Goal: Check status: Check status

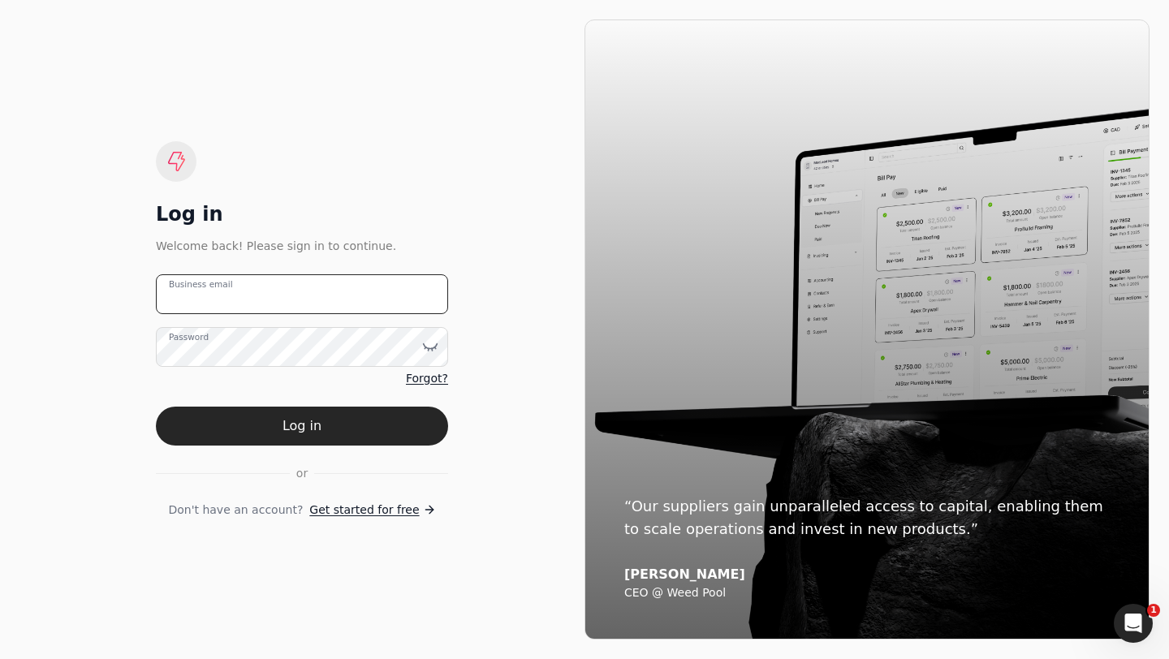
click at [283, 283] on email "Business email" at bounding box center [302, 294] width 292 height 40
click at [322, 211] on div "Log in" at bounding box center [302, 214] width 292 height 26
click at [234, 305] on email "Business email" at bounding box center [302, 294] width 292 height 40
type email "[PERSON_NAME][EMAIL_ADDRESS][DOMAIN_NAME]"
click at [279, 293] on email "[PERSON_NAME][EMAIL_ADDRESS][DOMAIN_NAME]" at bounding box center [302, 294] width 292 height 40
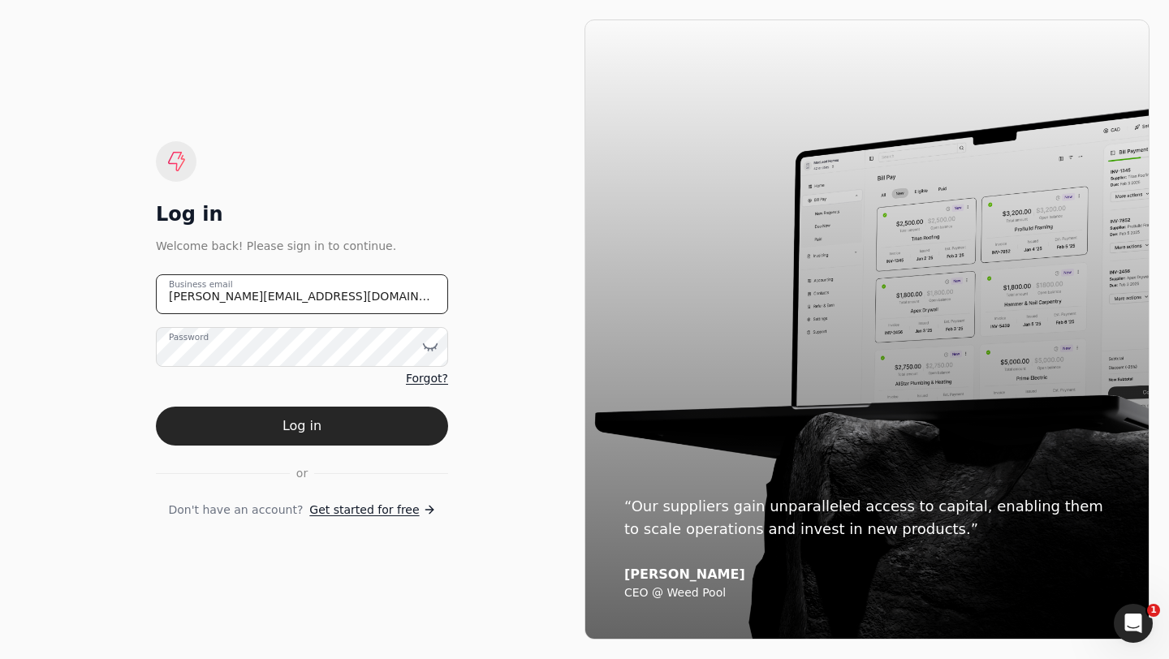
click at [279, 293] on email "[PERSON_NAME][EMAIL_ADDRESS][DOMAIN_NAME]" at bounding box center [302, 294] width 292 height 40
click at [278, 294] on email "Business email" at bounding box center [302, 294] width 292 height 40
click at [213, 298] on email "Business email" at bounding box center [302, 294] width 292 height 40
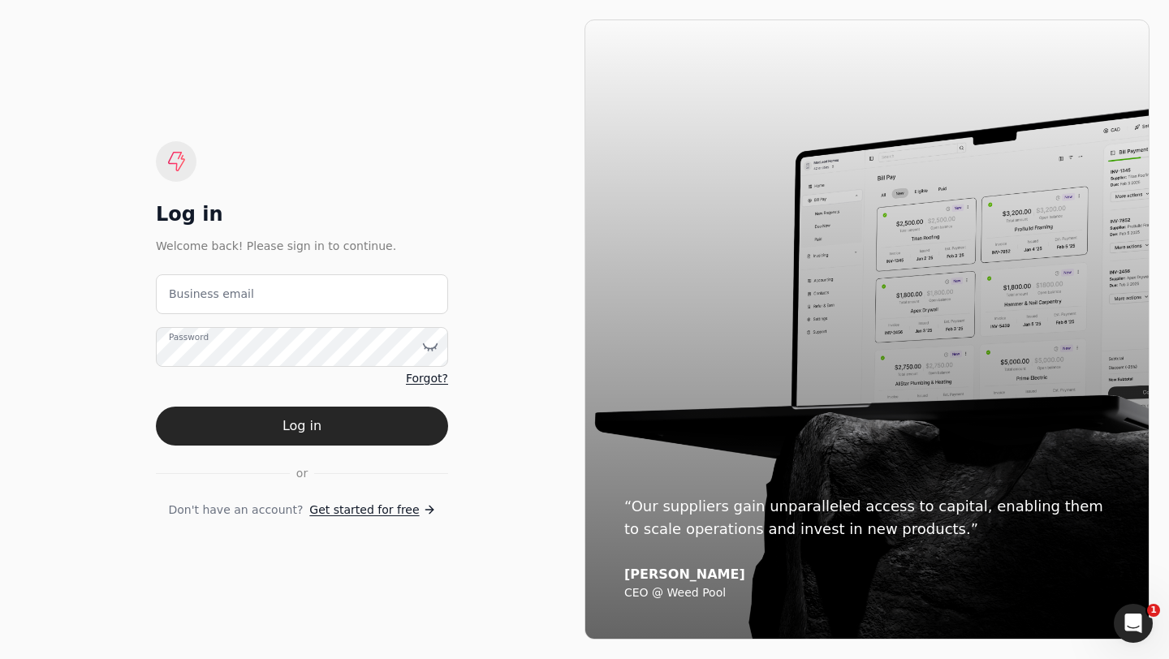
click at [327, 217] on div "Log in" at bounding box center [302, 214] width 292 height 26
click at [229, 293] on label "Business email" at bounding box center [211, 294] width 85 height 17
click at [229, 293] on email "Business email" at bounding box center [302, 294] width 292 height 40
click at [246, 305] on email "Business email" at bounding box center [302, 294] width 292 height 40
click at [191, 305] on email "Business email" at bounding box center [302, 294] width 292 height 40
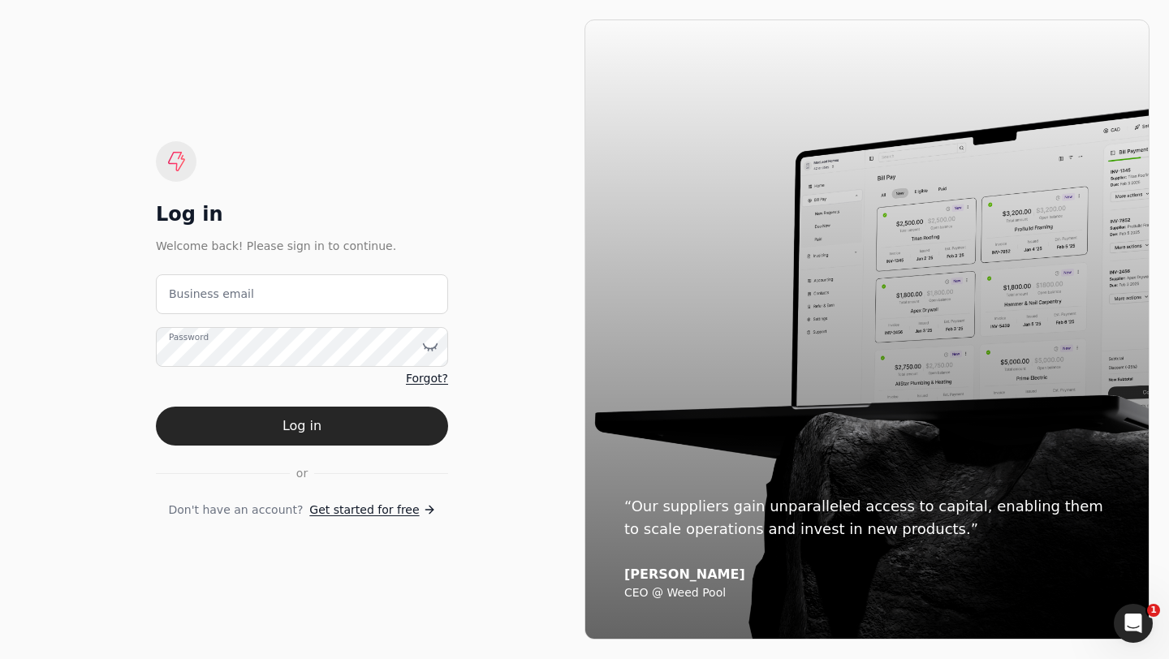
click at [196, 336] on label "Password" at bounding box center [189, 336] width 40 height 13
click at [231, 292] on label "Business email" at bounding box center [211, 294] width 85 height 17
click at [231, 292] on email "Business email" at bounding box center [302, 294] width 292 height 40
type email "[EMAIL_ADDRESS][DOMAIN_NAME]"
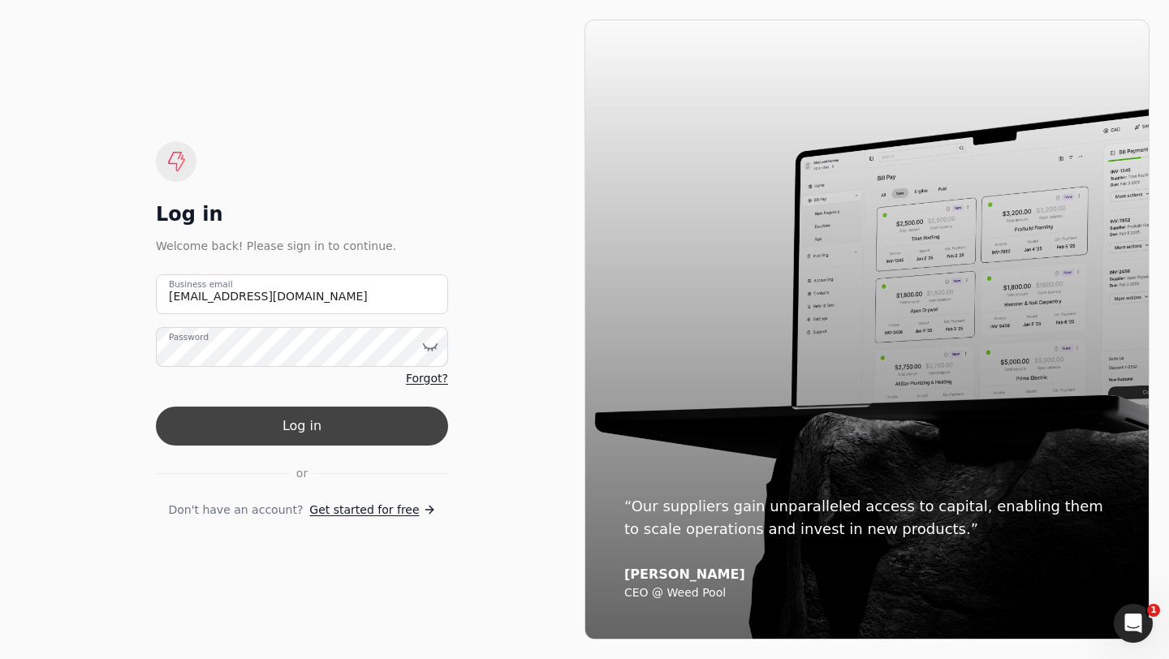
click at [287, 428] on button "Log in" at bounding box center [302, 426] width 292 height 39
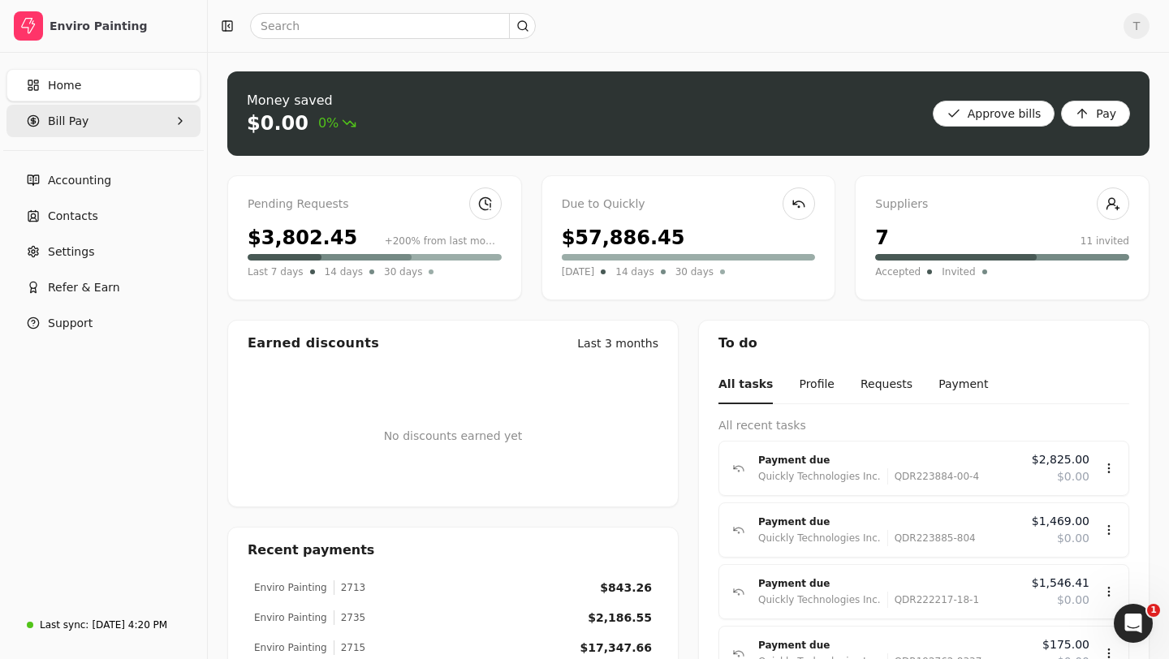
click at [90, 132] on Pay "Bill Pay" at bounding box center [103, 121] width 194 height 32
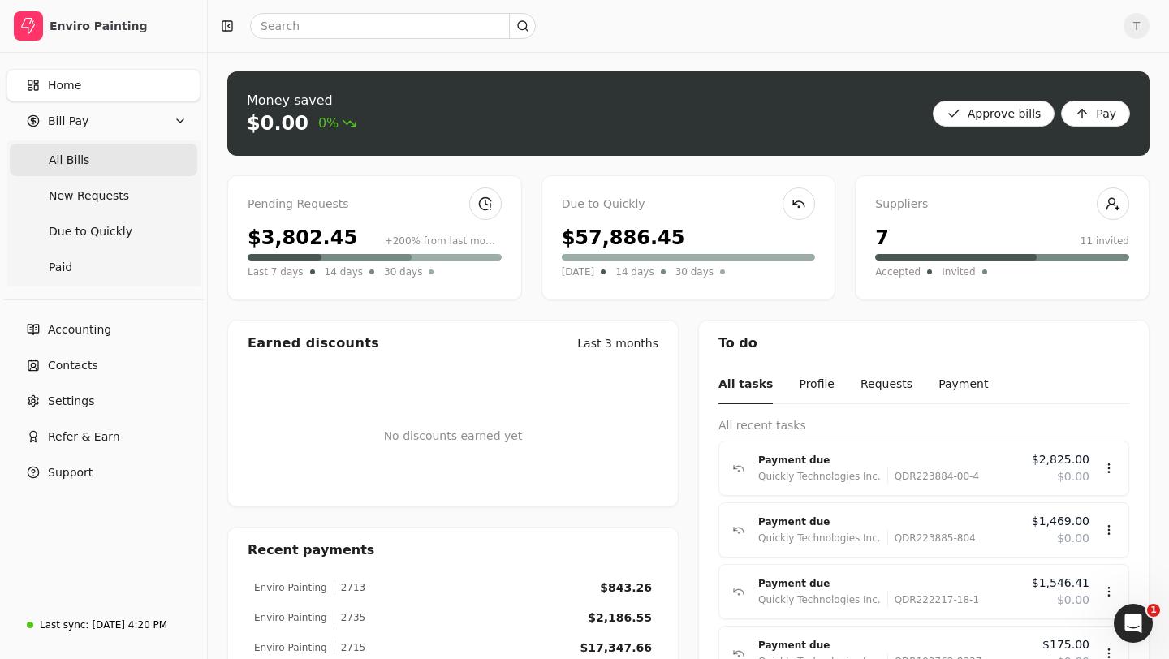
click at [84, 174] on Bills "All Bills" at bounding box center [104, 160] width 188 height 32
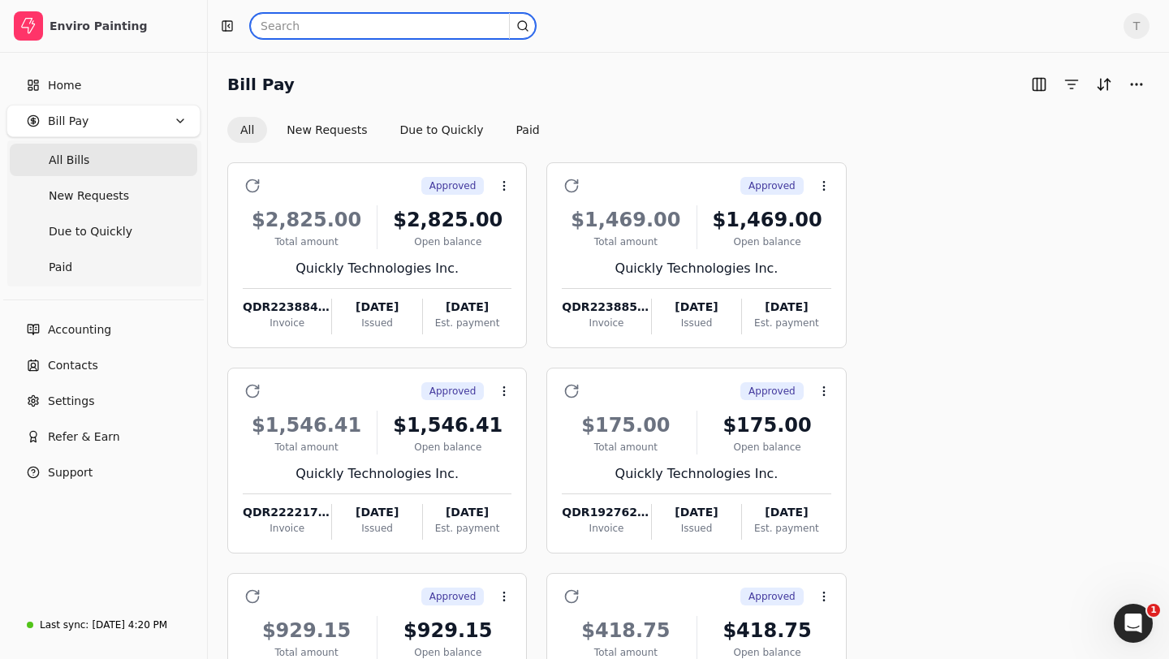
click at [315, 24] on input "text" at bounding box center [393, 26] width 286 height 26
paste input "bill_early_payment_erp_id"
type input "bill_early_payment_erp_id"
click at [328, 28] on input "text" at bounding box center [393, 26] width 286 height 26
paste input "0829001-1"
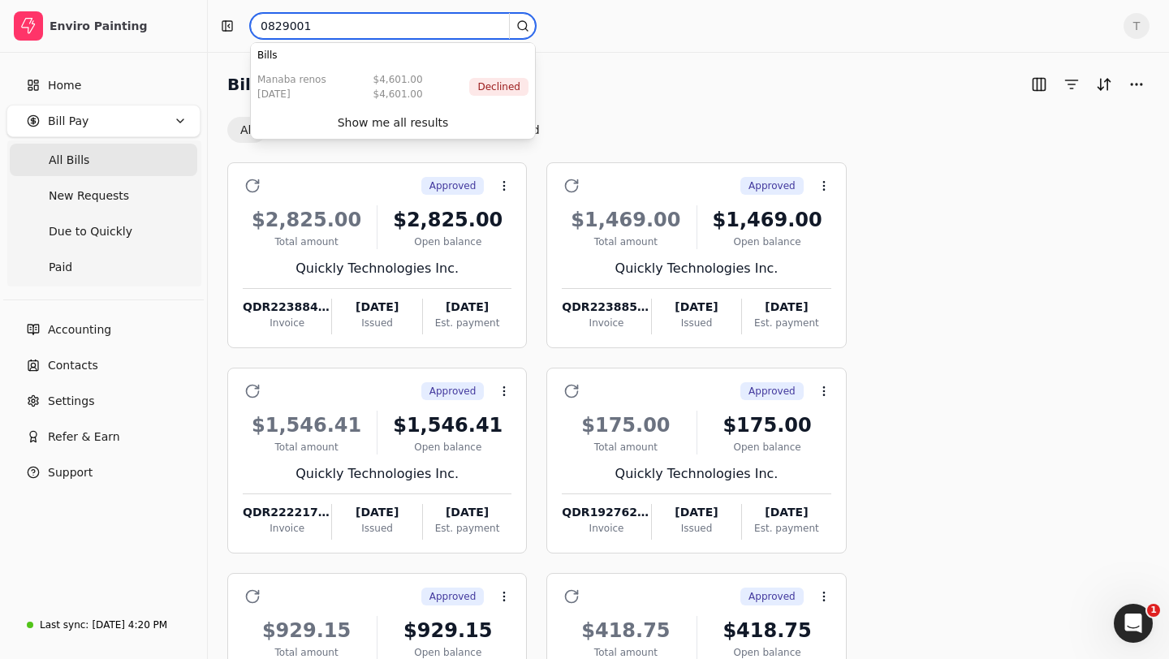
type input "0829001"
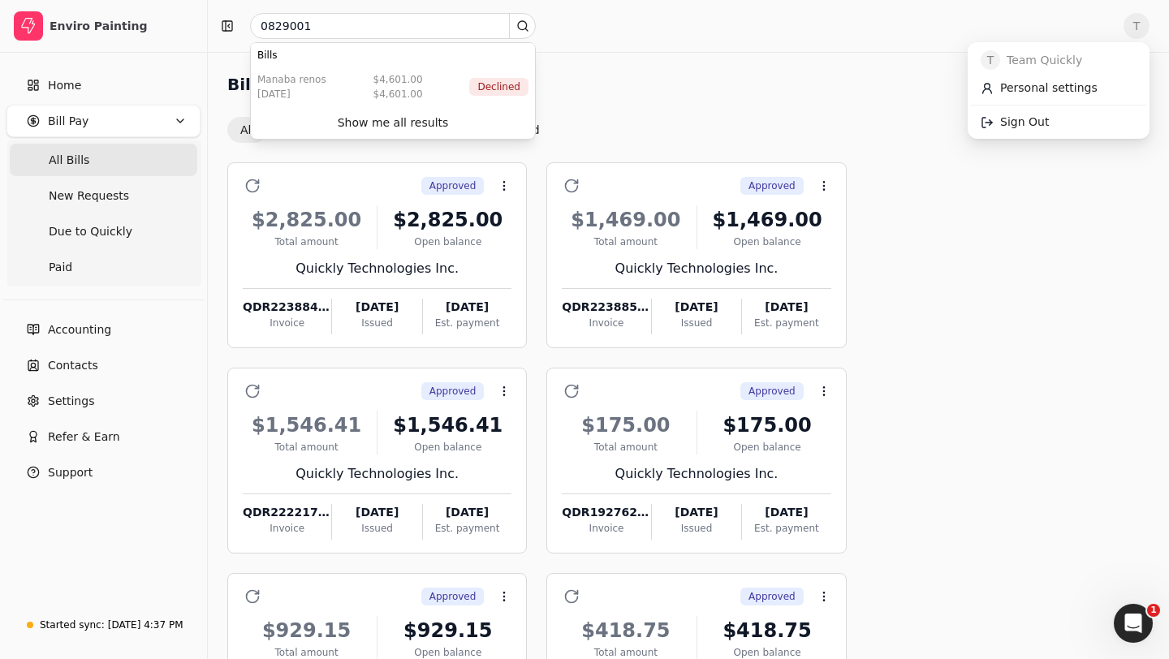
click at [1130, 34] on span "T" at bounding box center [1137, 26] width 26 height 26
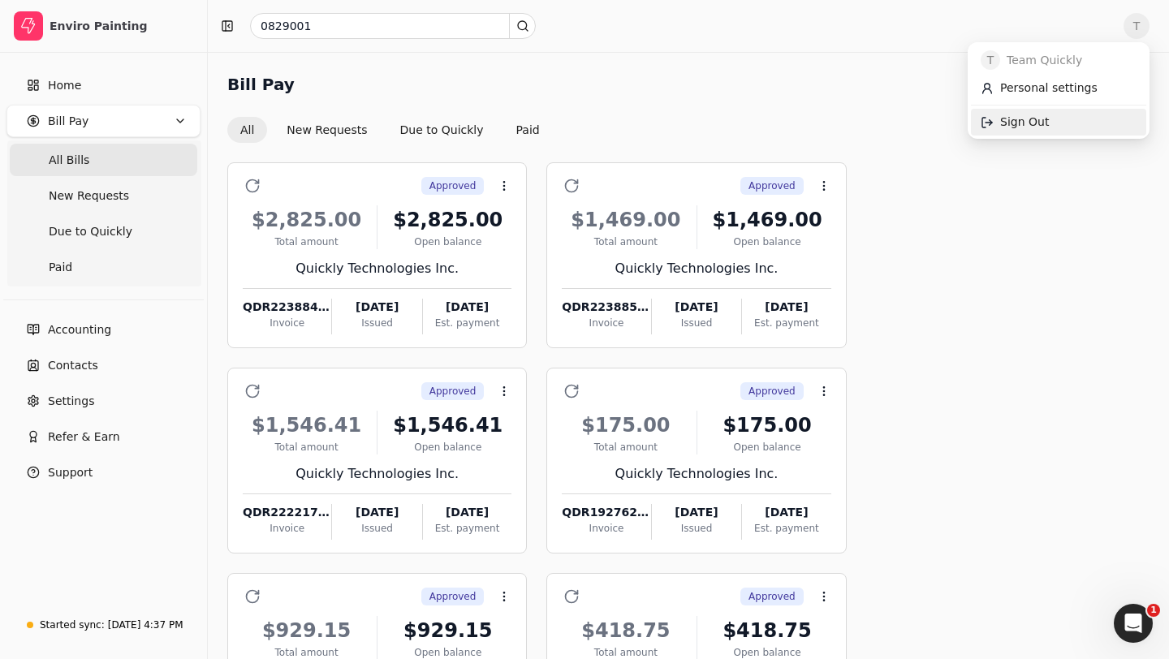
click at [1068, 116] on link "Sign Out" at bounding box center [1058, 122] width 175 height 27
